Goal: Transaction & Acquisition: Purchase product/service

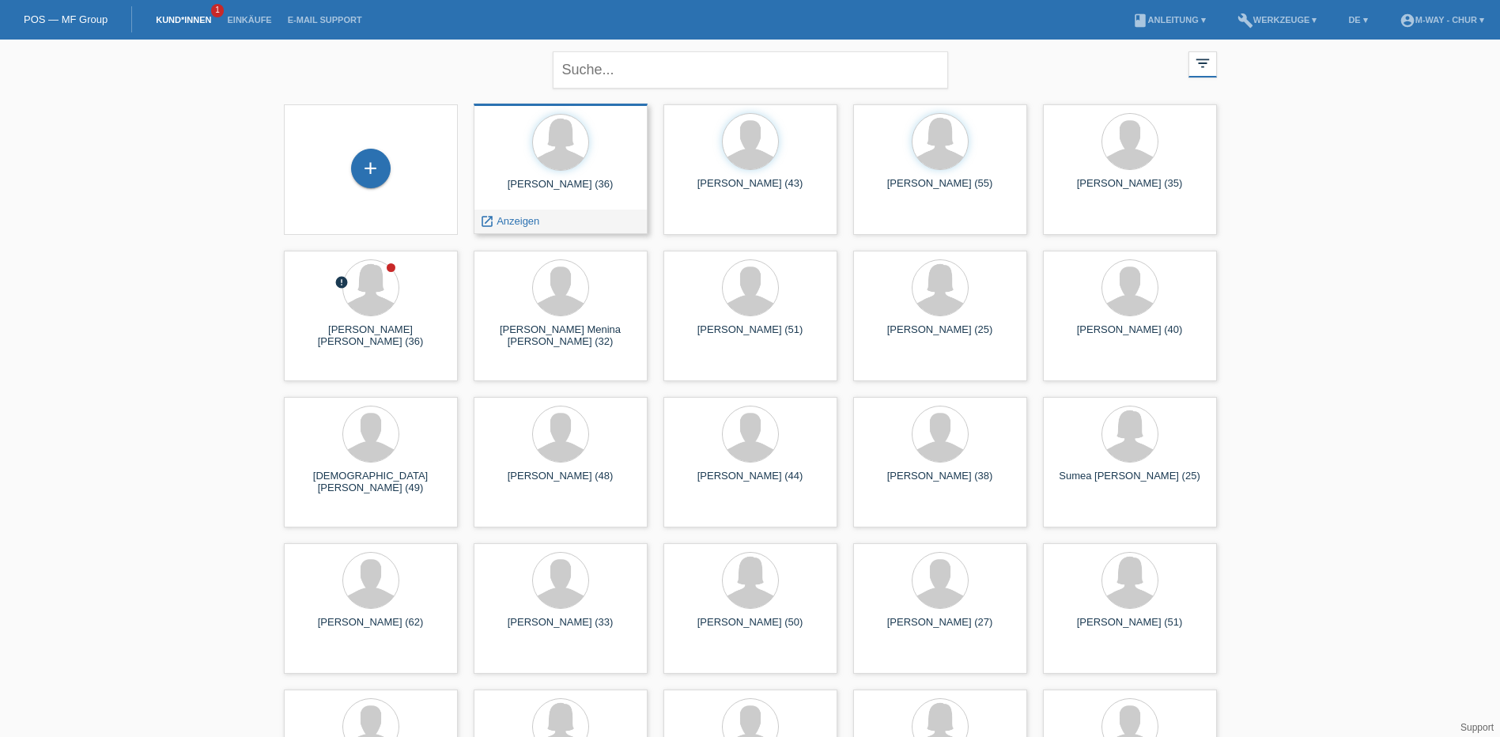
click at [541, 186] on div "[PERSON_NAME] (36)" at bounding box center [560, 190] width 149 height 25
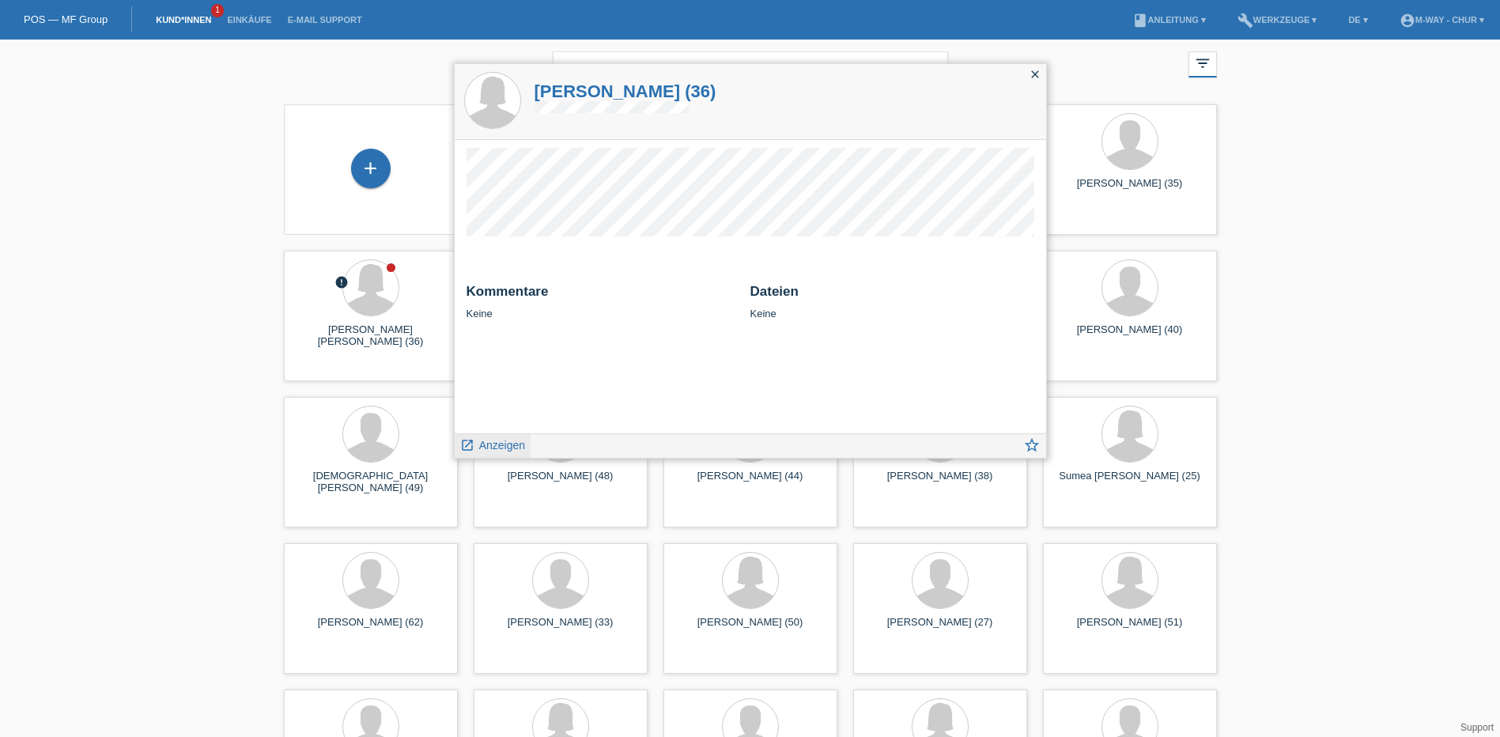
click at [501, 442] on span "Anzeigen" at bounding box center [502, 445] width 46 height 13
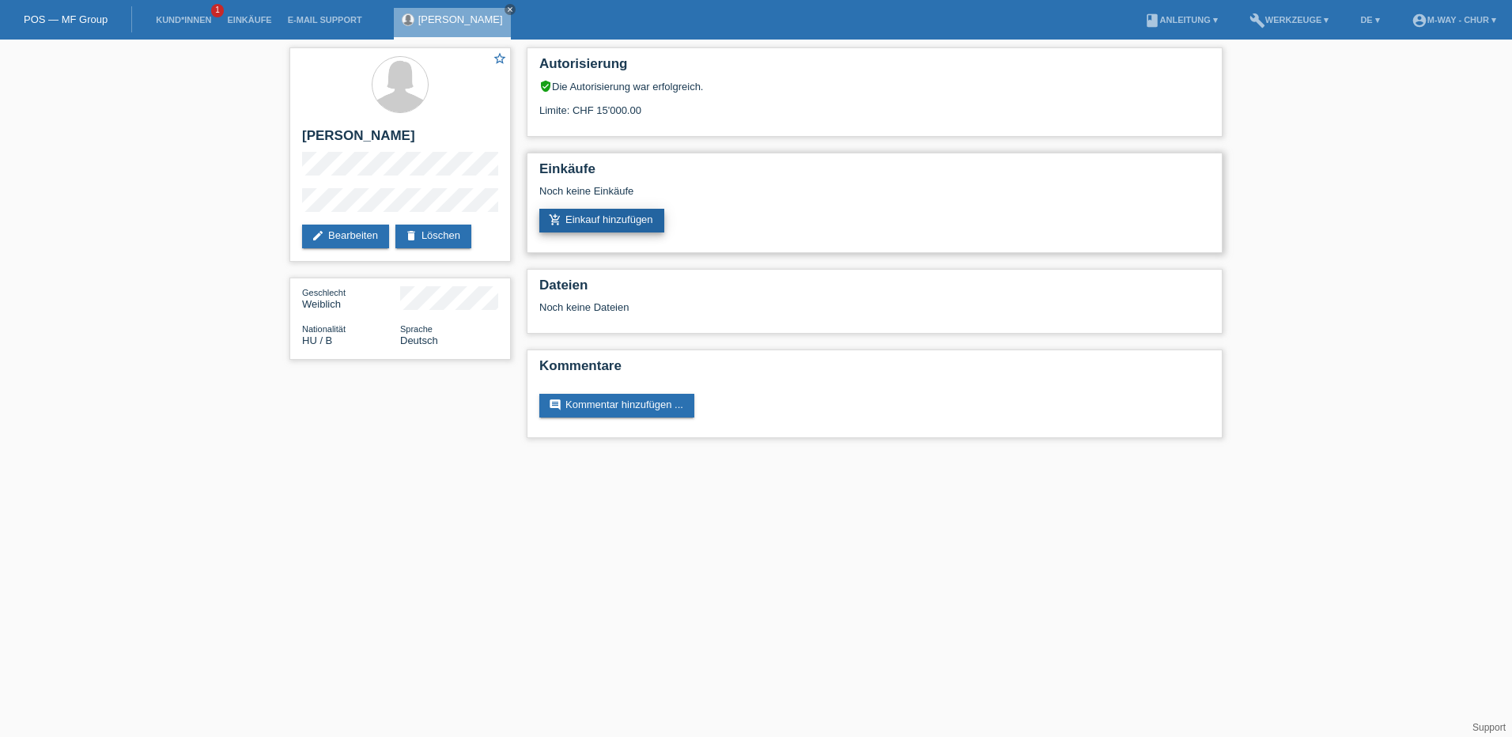
click at [633, 218] on link "add_shopping_cart Einkauf hinzufügen" at bounding box center [601, 221] width 125 height 24
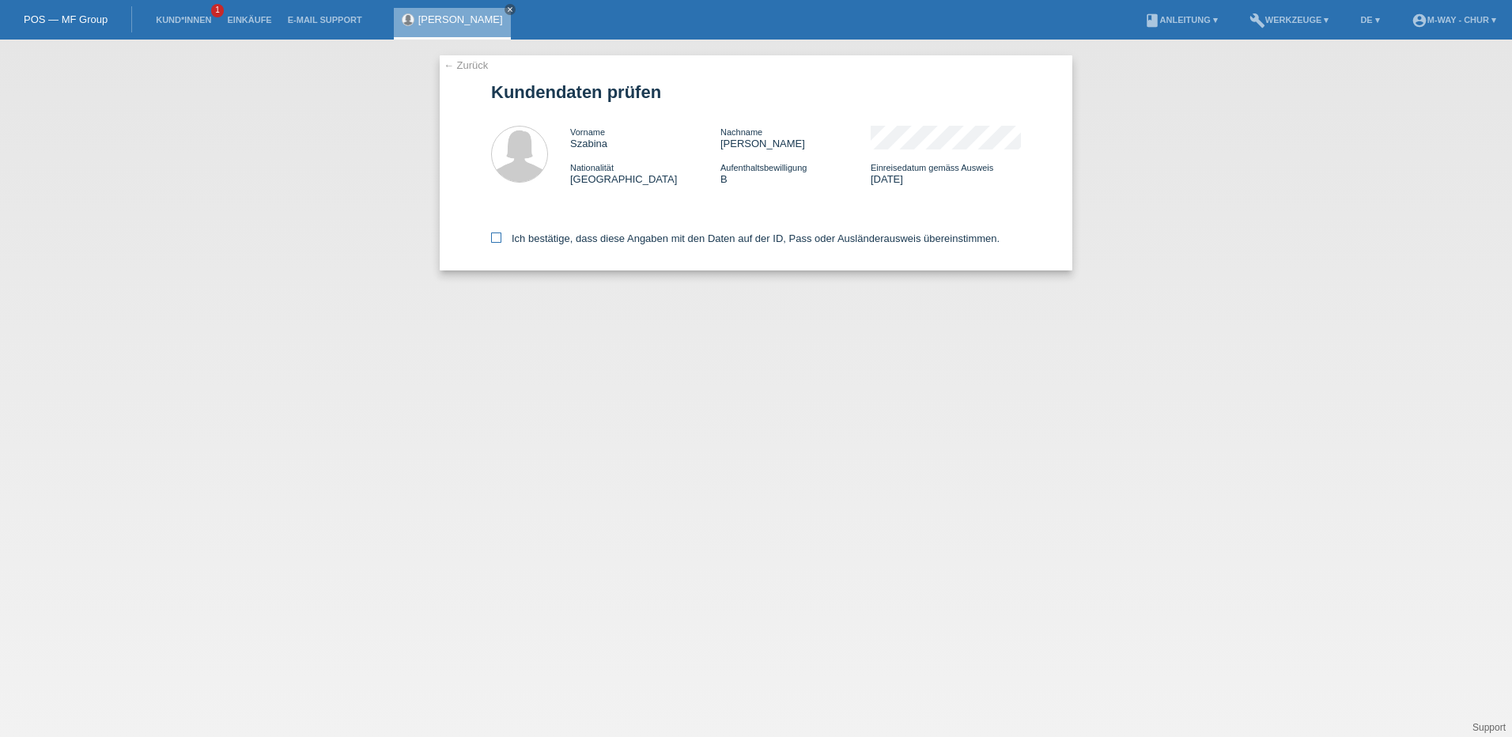
click at [498, 237] on icon at bounding box center [496, 237] width 10 height 10
click at [498, 237] on input "Ich bestätige, dass diese Angaben mit den Daten auf der ID, Pass oder Ausländer…" at bounding box center [496, 237] width 10 height 10
checkbox input "true"
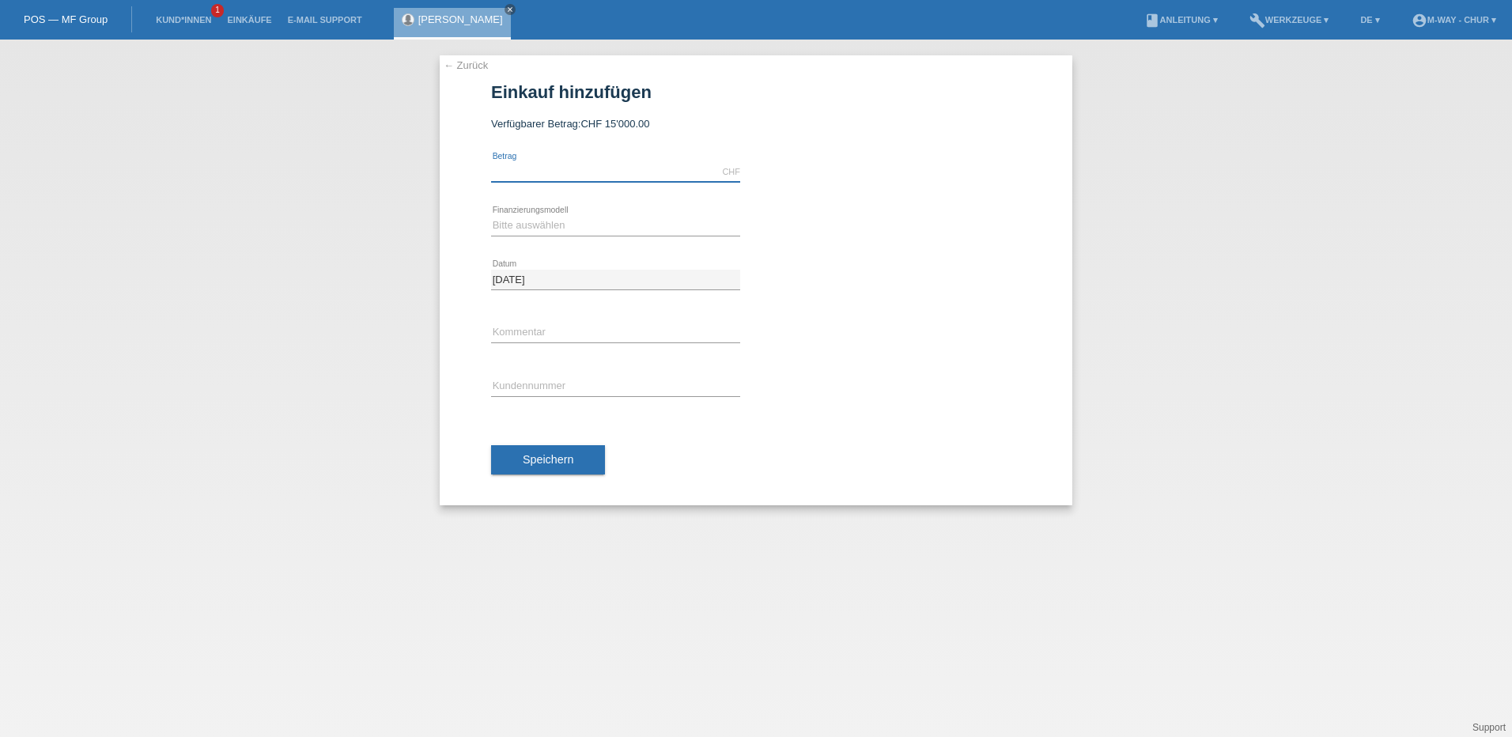
click at [606, 164] on input "text" at bounding box center [615, 172] width 249 height 20
type input "4408.80"
click at [533, 227] on select "Bitte auswählen Fixe Raten Kauf auf Rechnung mit Teilzahlungsoption" at bounding box center [615, 225] width 249 height 19
select select "77"
click at [491, 216] on select "Bitte auswählen Fixe Raten Kauf auf Rechnung mit Teilzahlungsoption" at bounding box center [615, 225] width 249 height 19
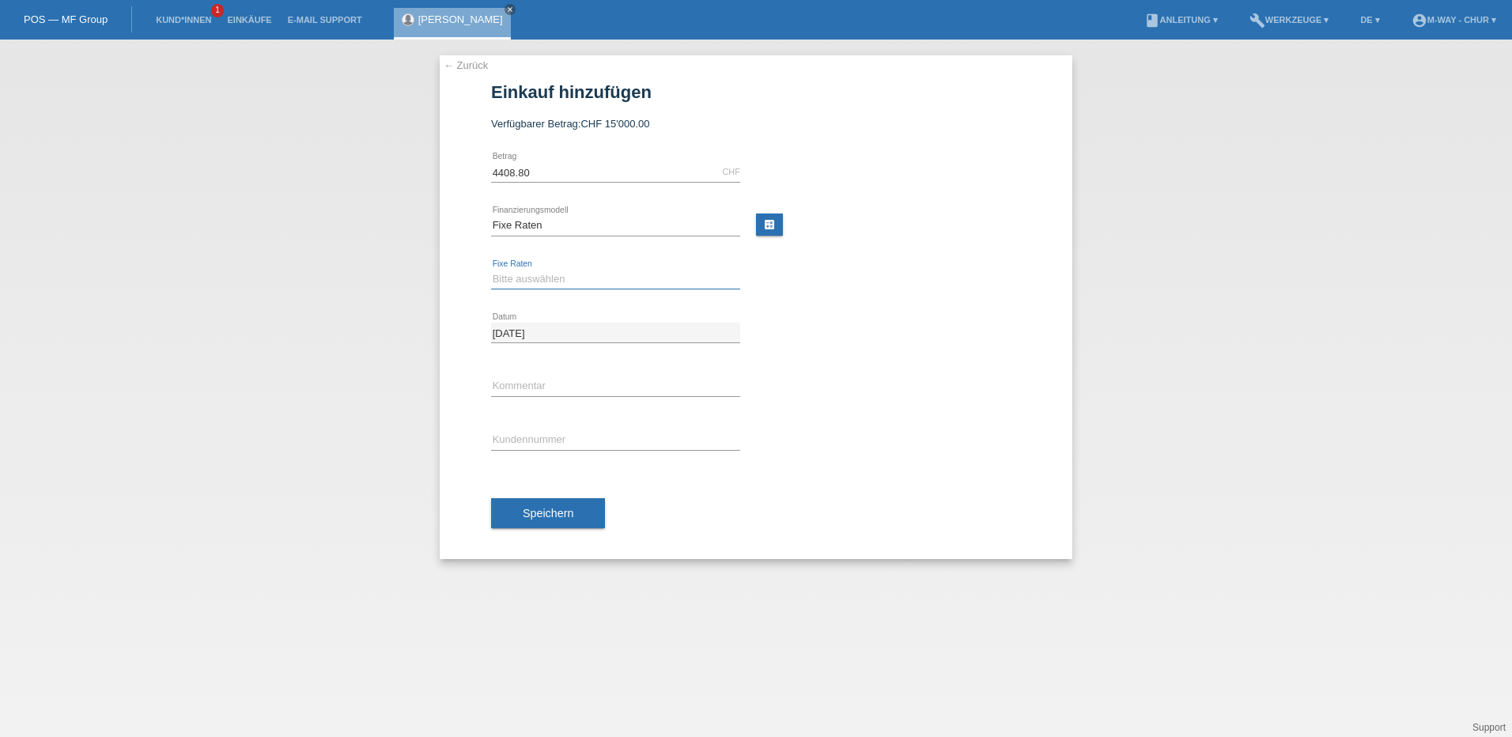
click at [527, 281] on select "Bitte auswählen 4 Raten 5 Raten 6 Raten 7 Raten 8 Raten 9 Raten 10 Raten 11 Rat…" at bounding box center [615, 279] width 249 height 19
select select "202"
click at [491, 270] on select "Bitte auswählen 4 Raten 5 Raten 6 Raten 7 Raten 8 Raten 9 Raten 10 Raten 11 Rat…" at bounding box center [615, 279] width 249 height 19
click at [519, 377] on input "text" at bounding box center [615, 386] width 249 height 20
click at [530, 437] on input "text" at bounding box center [615, 440] width 249 height 20
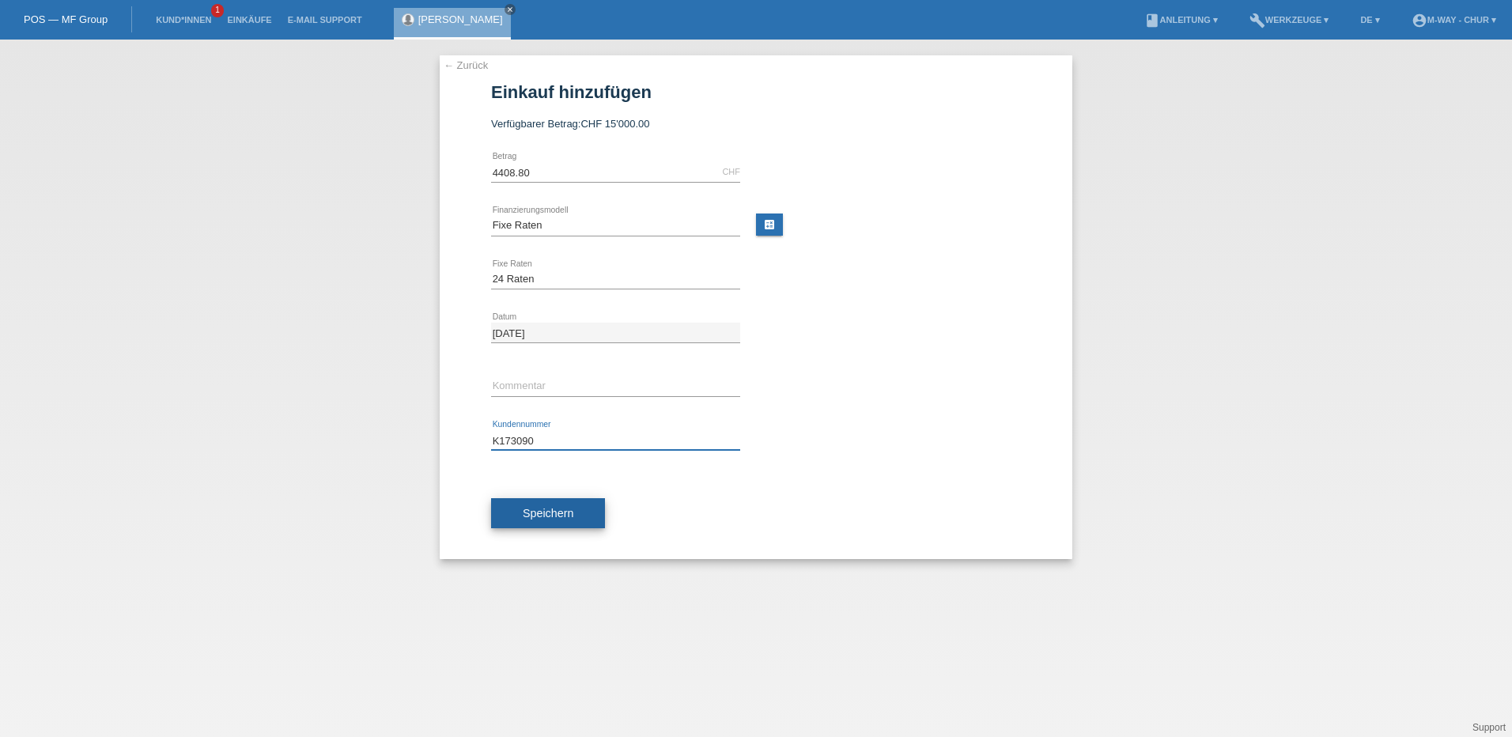
type input "K173090"
click at [550, 516] on span "Speichern" at bounding box center [548, 513] width 51 height 13
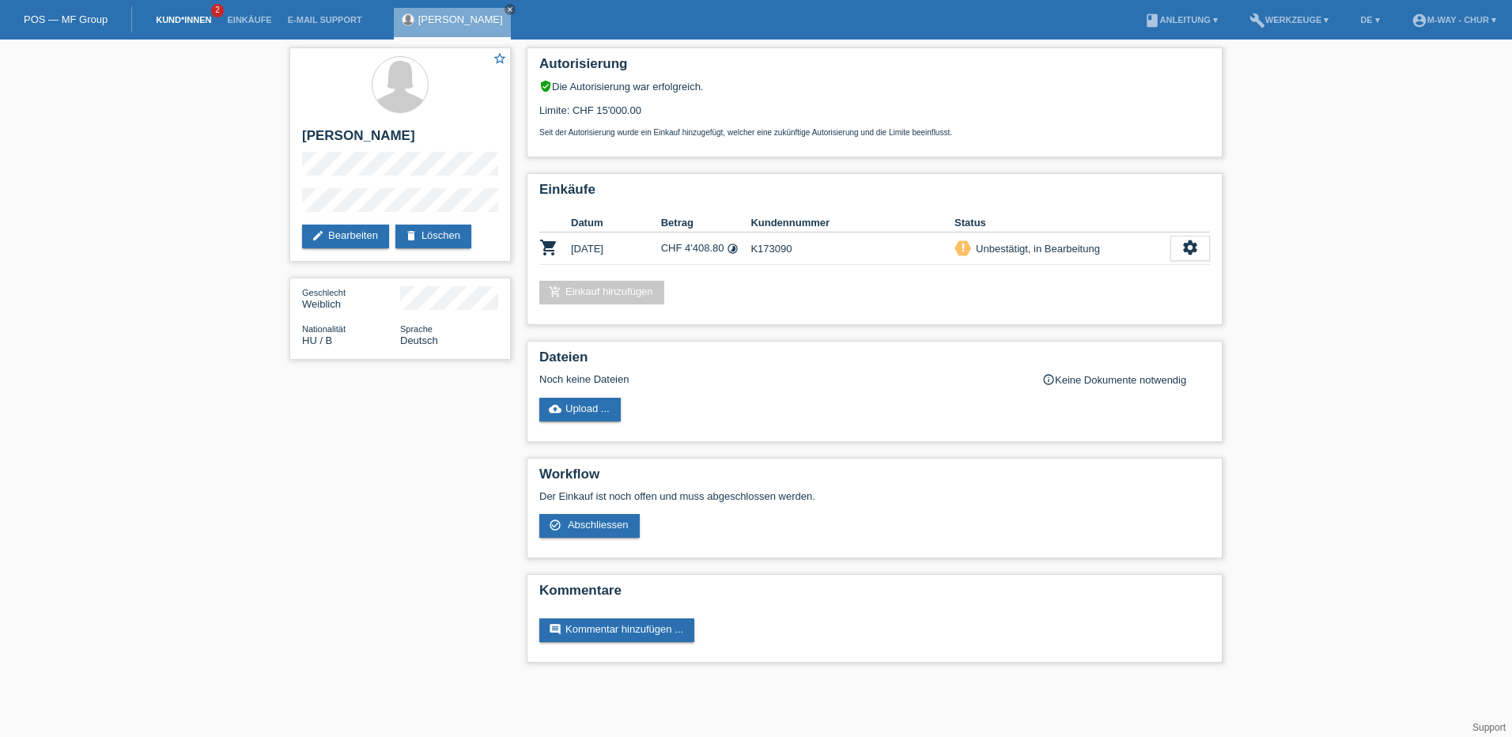
click at [183, 24] on link "Kund*innen" at bounding box center [183, 19] width 71 height 9
